Goal: Find specific page/section: Find specific page/section

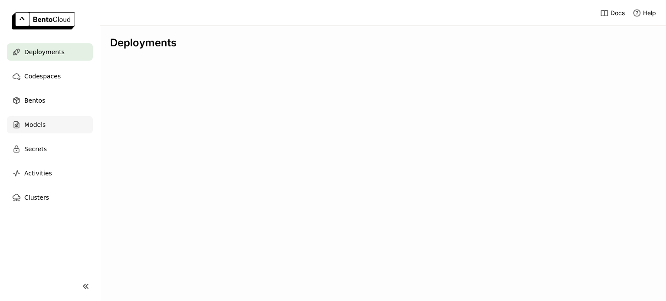
click at [32, 126] on span "Models" at bounding box center [34, 125] width 21 height 10
